Goal: Task Accomplishment & Management: Use online tool/utility

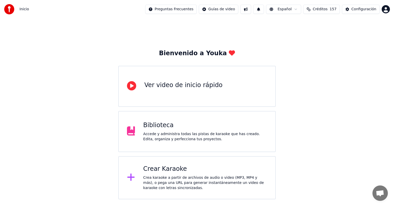
click at [167, 160] on div "Crear Karaoke Crea karaoke a partir de archivos de audio o video (MP3, MP4 y má…" at bounding box center [197, 177] width 158 height 43
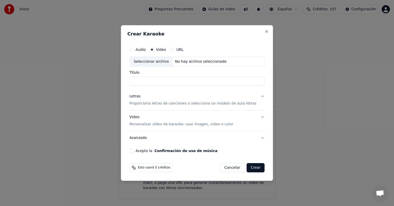
click at [160, 60] on div "Seleccionar archivo" at bounding box center [151, 61] width 43 height 9
type input "**********"
click at [258, 96] on button "Letras Proporciona letras de canciones o selecciona un modelo de auto letras" at bounding box center [196, 100] width 135 height 21
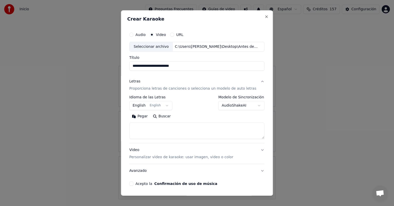
click at [253, 103] on button "AudioShakeAI" at bounding box center [242, 105] width 46 height 9
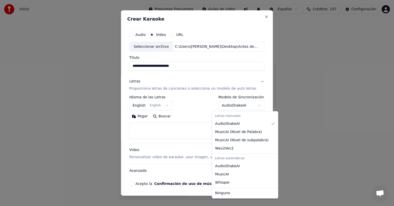
select select "****"
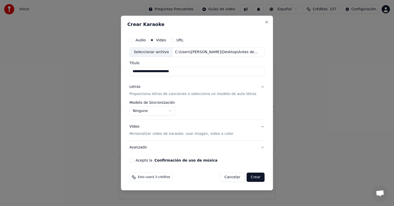
click at [257, 127] on button "Video Personalizar video de karaoke: usar imagen, video o color" at bounding box center [196, 130] width 135 height 21
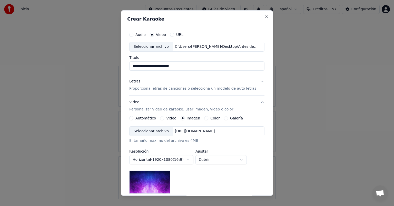
click at [149, 131] on div "Seleccionar archivo" at bounding box center [151, 130] width 43 height 9
click at [164, 118] on button "Video" at bounding box center [162, 118] width 4 height 4
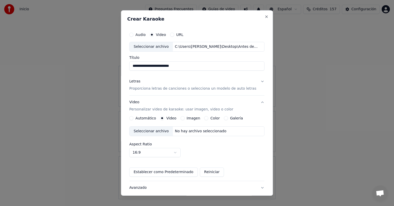
click at [154, 130] on div "Seleccionar archivo" at bounding box center [151, 130] width 43 height 9
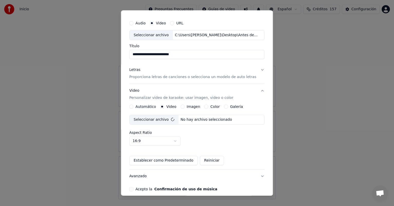
scroll to position [27, 0]
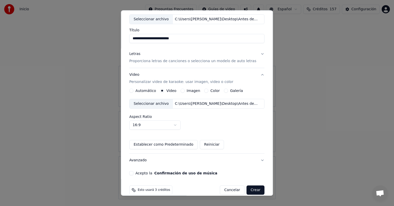
click at [133, 173] on button "Acepto la Confirmación de uso de música" at bounding box center [131, 173] width 4 height 4
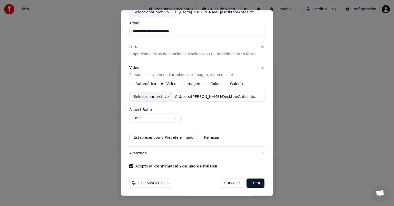
click at [248, 185] on button "Crear" at bounding box center [256, 182] width 18 height 9
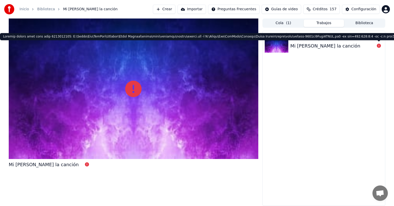
drag, startPoint x: 381, startPoint y: 45, endPoint x: 379, endPoint y: 43, distance: 2.8
click at [380, 45] on icon at bounding box center [379, 46] width 4 height 4
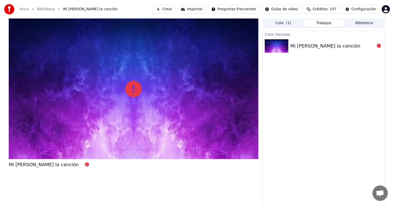
click at [276, 24] on button "Cola ( 1 )" at bounding box center [283, 22] width 41 height 7
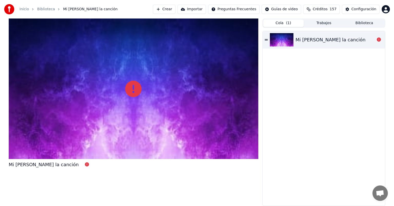
drag, startPoint x: 377, startPoint y: 40, endPoint x: 372, endPoint y: 28, distance: 13.6
click at [376, 40] on div at bounding box center [379, 40] width 8 height 6
click at [368, 23] on button "Biblioteca" at bounding box center [364, 22] width 41 height 7
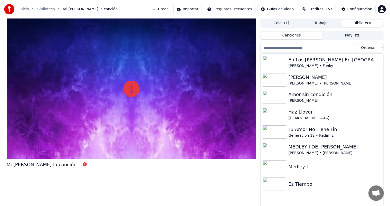
click at [50, 163] on div "Mi [PERSON_NAME] la canción" at bounding box center [42, 164] width 70 height 7
drag, startPoint x: 50, startPoint y: 163, endPoint x: 243, endPoint y: 77, distance: 211.3
click at [50, 163] on div "Mi [PERSON_NAME] la canción" at bounding box center [42, 164] width 70 height 7
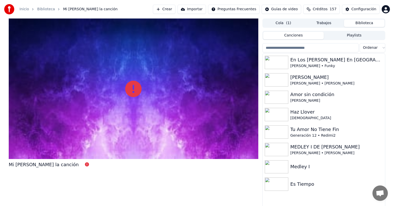
click at [285, 22] on button "Cola ( 1 )" at bounding box center [283, 22] width 41 height 7
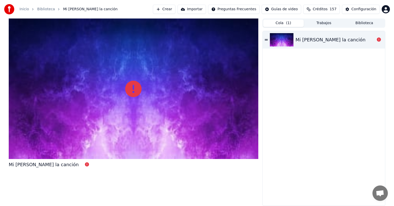
click at [329, 40] on div "Mi [PERSON_NAME] la canción" at bounding box center [331, 39] width 70 height 7
click at [268, 40] on div "Mi [PERSON_NAME] la canción" at bounding box center [324, 39] width 122 height 17
click at [267, 40] on icon at bounding box center [266, 39] width 3 height 1
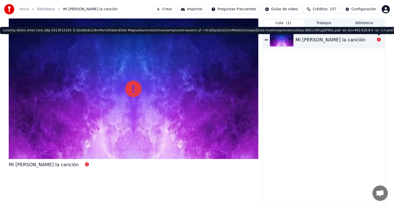
click at [377, 39] on icon at bounding box center [379, 39] width 4 height 4
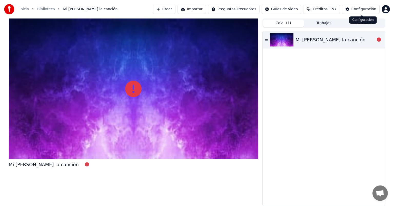
click at [353, 10] on button "Configuración" at bounding box center [361, 9] width 38 height 9
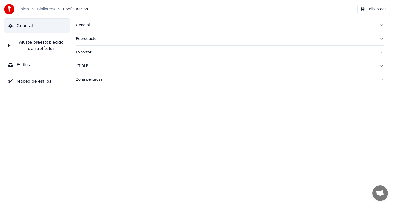
click at [24, 9] on link "Inicio" at bounding box center [23, 9] width 9 height 5
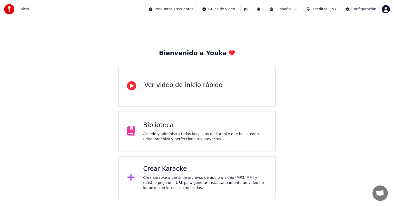
click at [172, 176] on div "Crea karaoke a partir de archivos de audio o video (MP3, MP4 y más), o pega una…" at bounding box center [205, 182] width 124 height 15
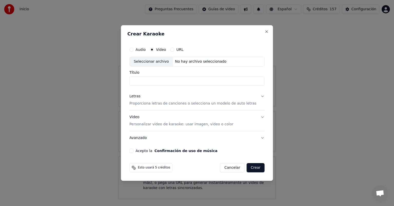
click at [187, 58] on div "Seleccionar archivo No hay archivo seleccionado" at bounding box center [196, 62] width 135 height 10
type input "**********"
click at [257, 96] on button "Letras Proporciona letras de canciones o selecciona un modelo de auto letras" at bounding box center [196, 100] width 135 height 21
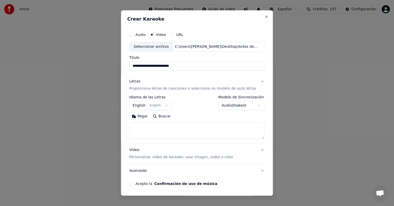
click at [250, 105] on body "**********" at bounding box center [197, 99] width 394 height 199
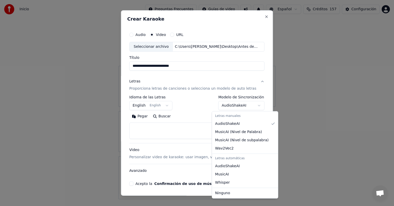
select select "****"
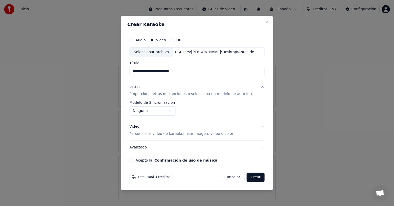
click at [257, 127] on button "Video Personalizar video de karaoke: usar imagen, video o color" at bounding box center [196, 130] width 135 height 21
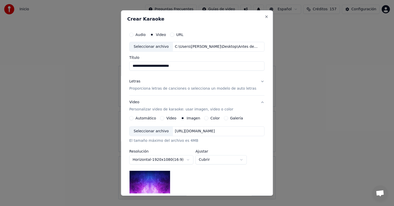
click at [165, 119] on div "Video" at bounding box center [168, 118] width 16 height 4
click at [163, 118] on button "Video" at bounding box center [162, 118] width 4 height 4
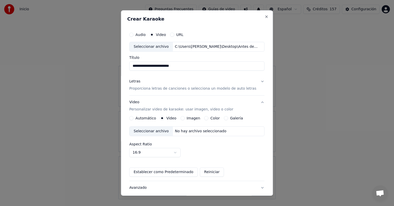
click at [155, 131] on div "Seleccionar archivo" at bounding box center [151, 130] width 43 height 9
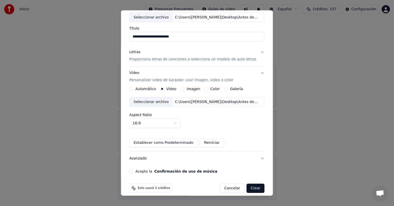
scroll to position [34, 0]
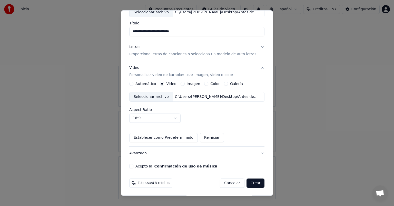
click at [133, 165] on button "Acepto la Confirmación de uso de música" at bounding box center [131, 166] width 4 height 4
click at [251, 183] on button "Crear" at bounding box center [256, 182] width 18 height 9
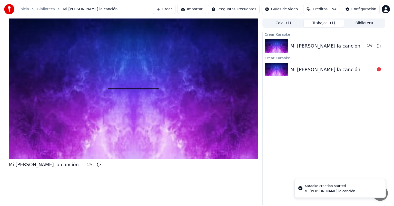
click at [335, 186] on div "Karaoke creation started" at bounding box center [330, 185] width 51 height 5
click at [329, 190] on div "Mi [PERSON_NAME] la canción" at bounding box center [330, 191] width 51 height 5
click at [332, 190] on div "Mi [PERSON_NAME] la canción" at bounding box center [330, 191] width 51 height 5
click at [348, 193] on div "Mi [PERSON_NAME] la canción" at bounding box center [330, 191] width 51 height 5
click at [168, 100] on div at bounding box center [134, 88] width 250 height 140
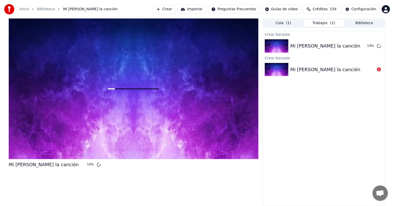
click at [313, 130] on div "Crear Karaoke Mi [PERSON_NAME] la canción 14 % Crear Karaoke Mi [PERSON_NAME] l…" at bounding box center [323, 118] width 123 height 175
click at [46, 164] on div "Mi [PERSON_NAME] la canción" at bounding box center [44, 164] width 70 height 7
click at [392, 143] on div "Mi [PERSON_NAME] la canción 16 % Cola ( 1 ) Trabajos ( 1 ) Biblioteca Crear Kar…" at bounding box center [197, 111] width 394 height 187
drag, startPoint x: 392, startPoint y: 143, endPoint x: 391, endPoint y: 136, distance: 6.5
click at [392, 130] on div "Mi [PERSON_NAME] la canción 16 % Cola ( 1 ) Trabajos ( 1 ) Biblioteca Crear Kar…" at bounding box center [197, 111] width 394 height 187
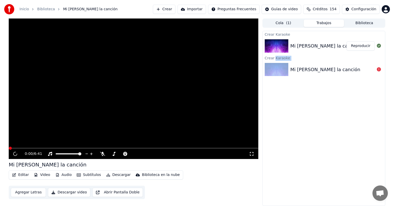
click at [109, 174] on button "Descargar" at bounding box center [118, 174] width 29 height 7
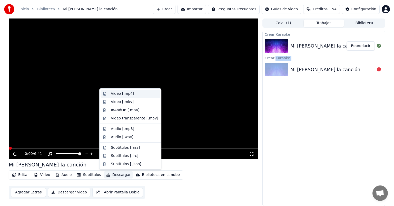
click at [116, 94] on div "Video [.mp4]" at bounding box center [122, 93] width 23 height 5
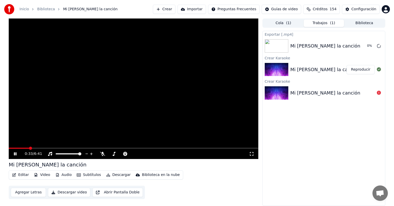
click at [354, 126] on div "Exportar [.mp4] Mi [PERSON_NAME] la canción 0 % Crear Karaoke Mi [PERSON_NAME] …" at bounding box center [323, 118] width 123 height 175
click at [309, 157] on div "Exportar [.mp4] Mi [PERSON_NAME] la canción 0 % Crear Karaoke Mi [PERSON_NAME] …" at bounding box center [323, 118] width 123 height 175
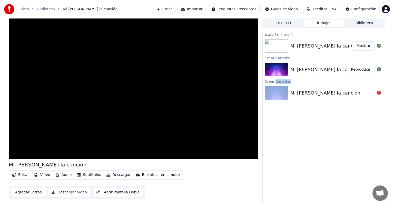
click at [363, 47] on button "Mostrar" at bounding box center [363, 45] width 23 height 9
